Goal: Task Accomplishment & Management: Manage account settings

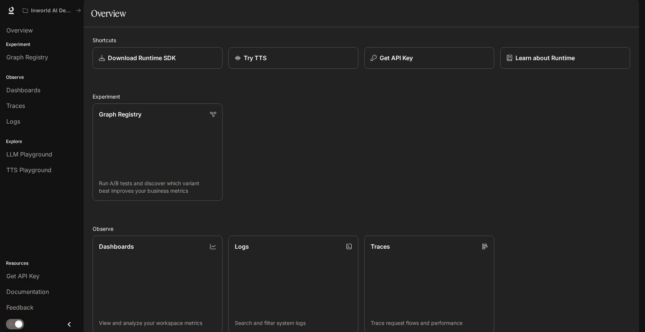
click at [633, 9] on img "button" at bounding box center [629, 10] width 10 height 10
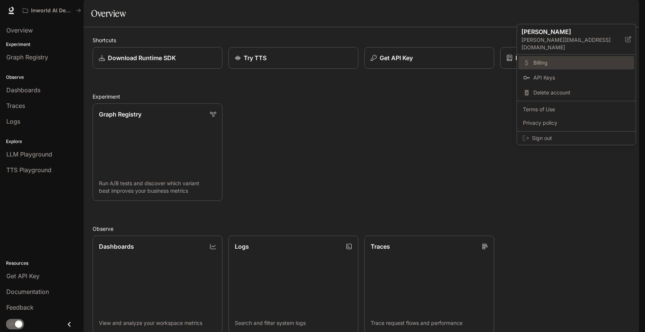
click at [547, 59] on link "Billing" at bounding box center [577, 62] width 116 height 13
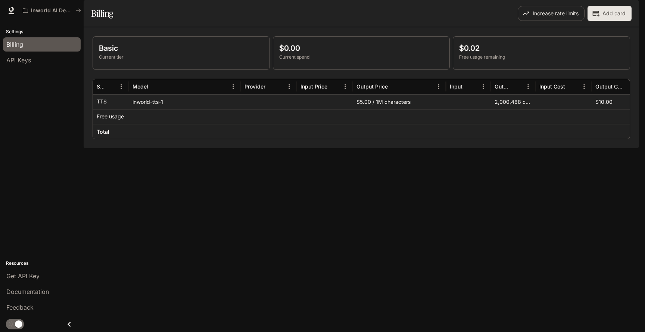
click at [630, 13] on img "button" at bounding box center [629, 10] width 10 height 10
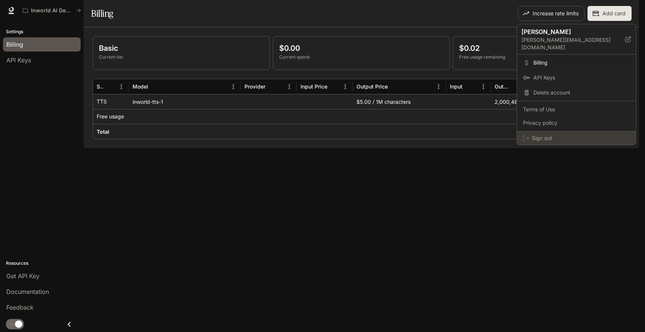
click at [549, 134] on span "Sign out" at bounding box center [581, 137] width 98 height 7
